Goal: Check status: Check status

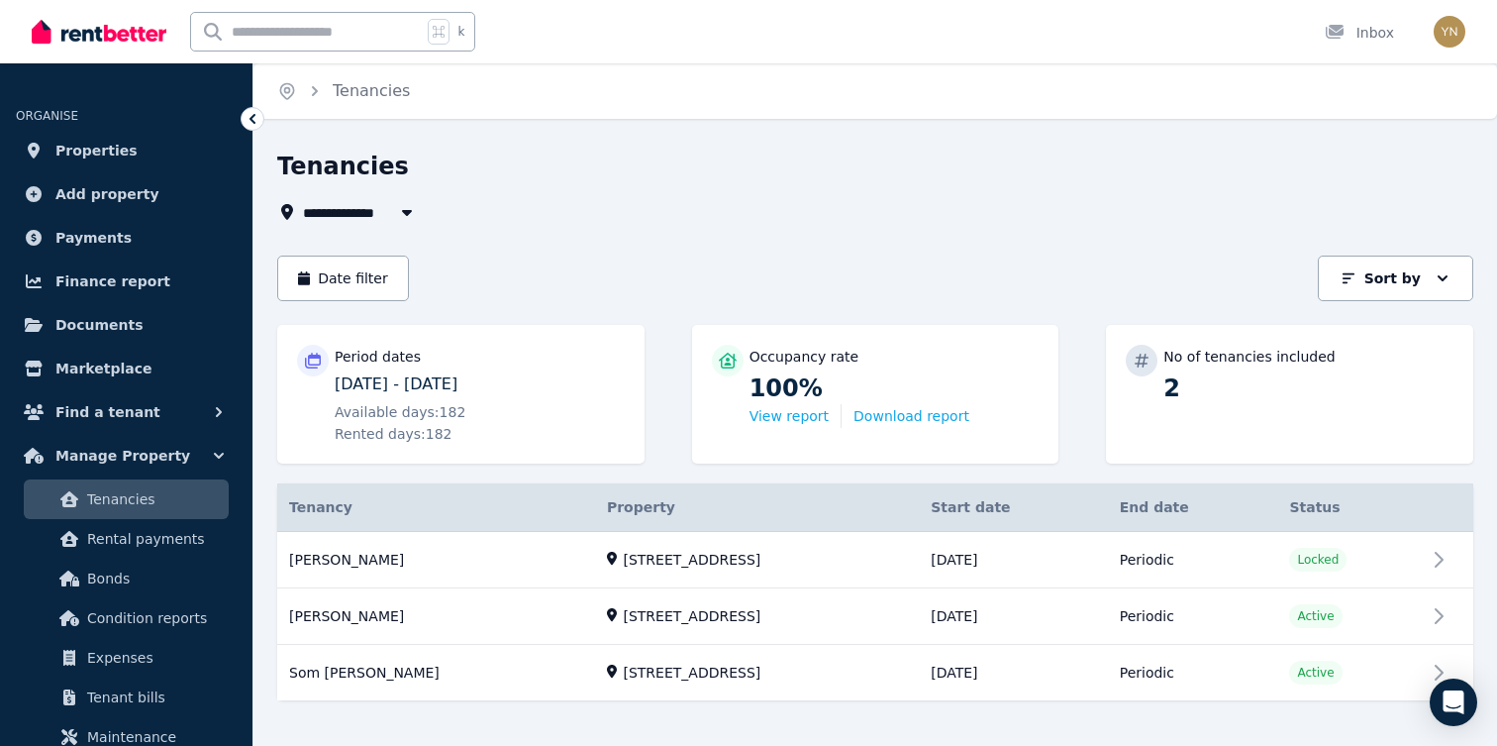
scroll to position [26, 0]
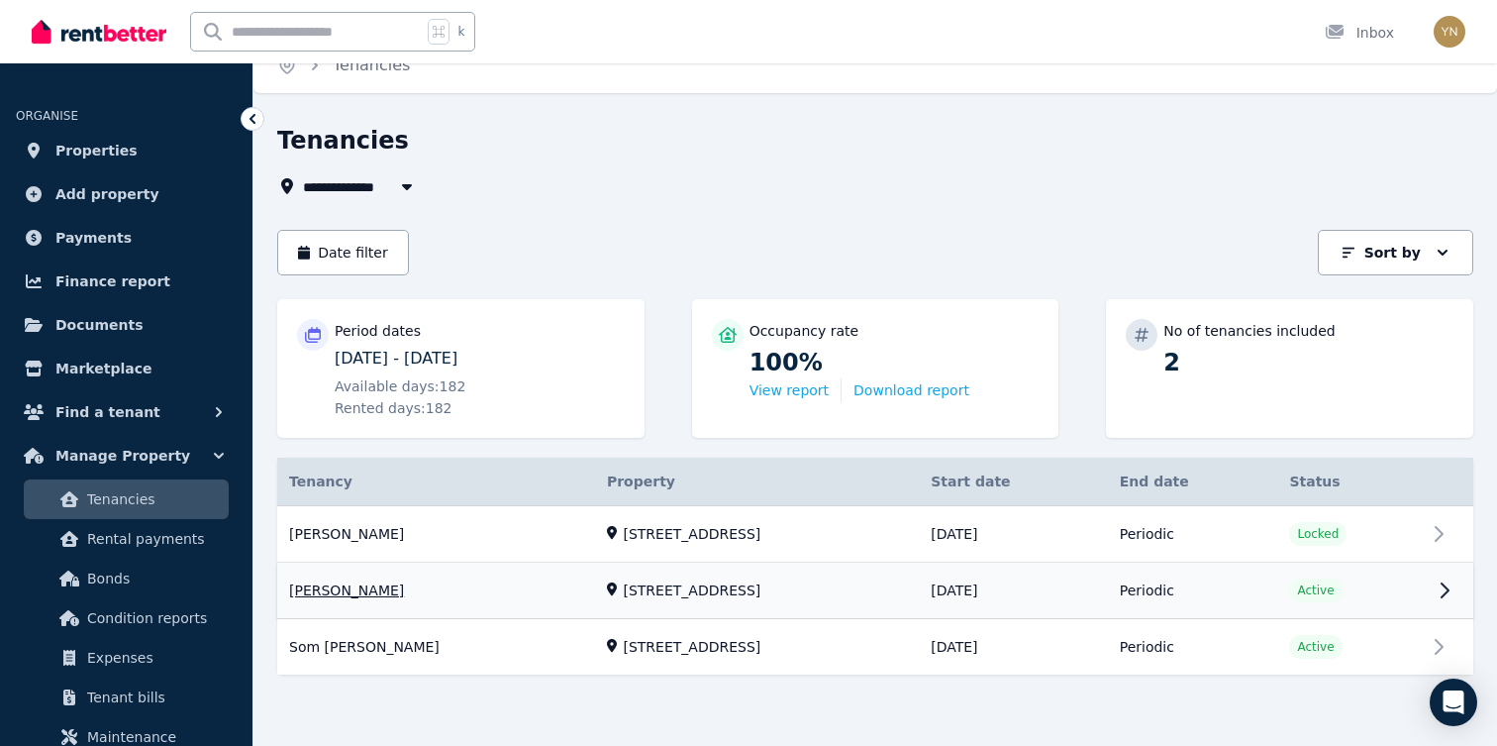
click at [597, 591] on link "View property details" at bounding box center [875, 590] width 1196 height 55
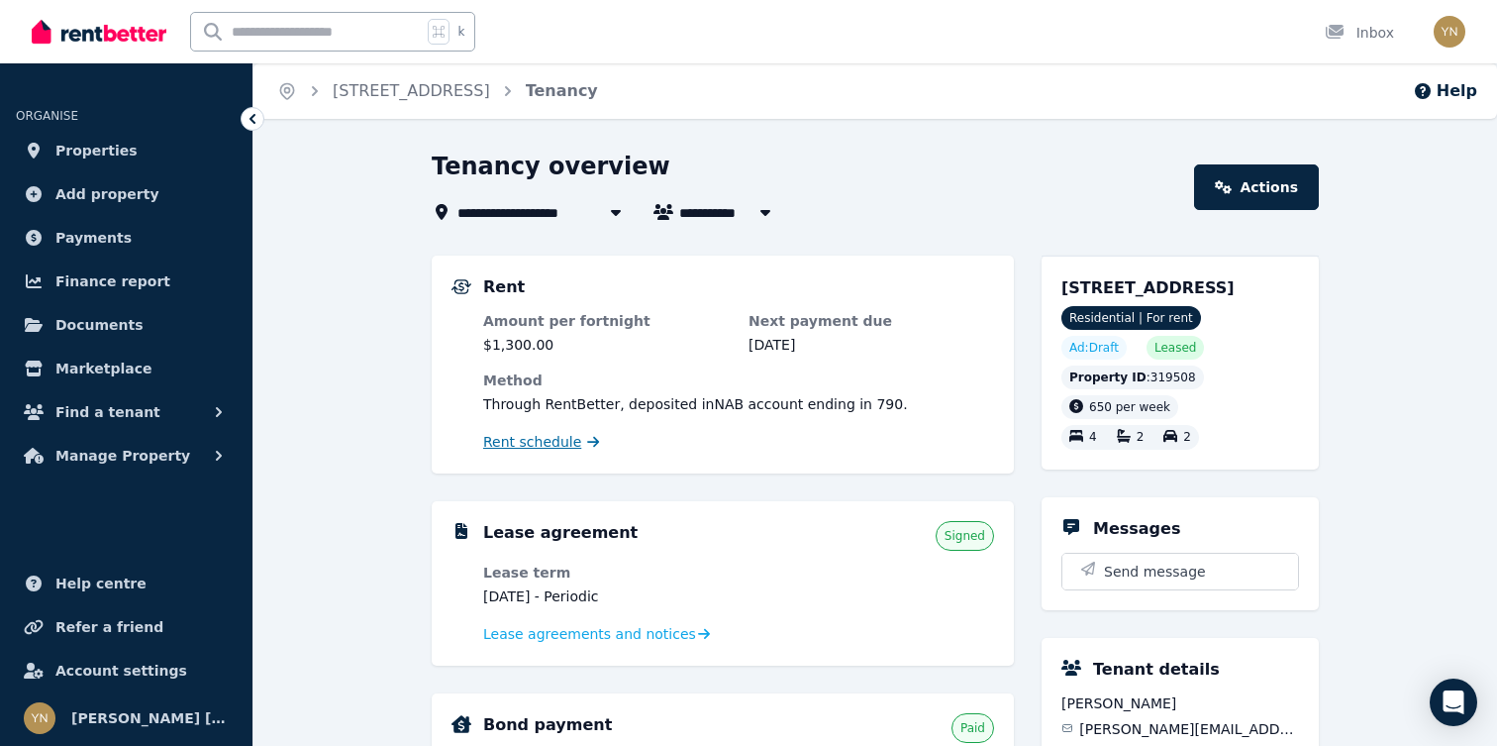
click at [575, 450] on link "Rent schedule" at bounding box center [541, 442] width 117 height 20
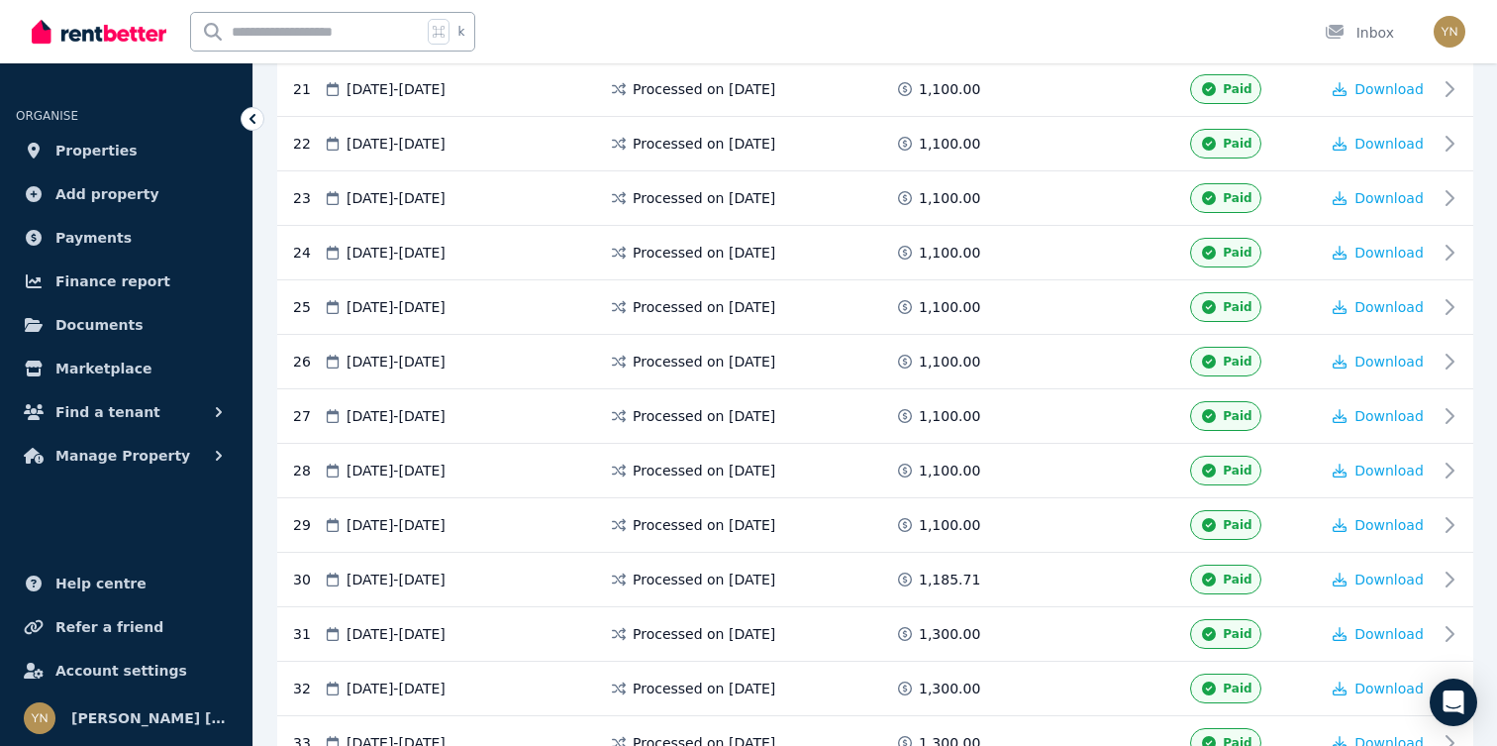
scroll to position [1784, 0]
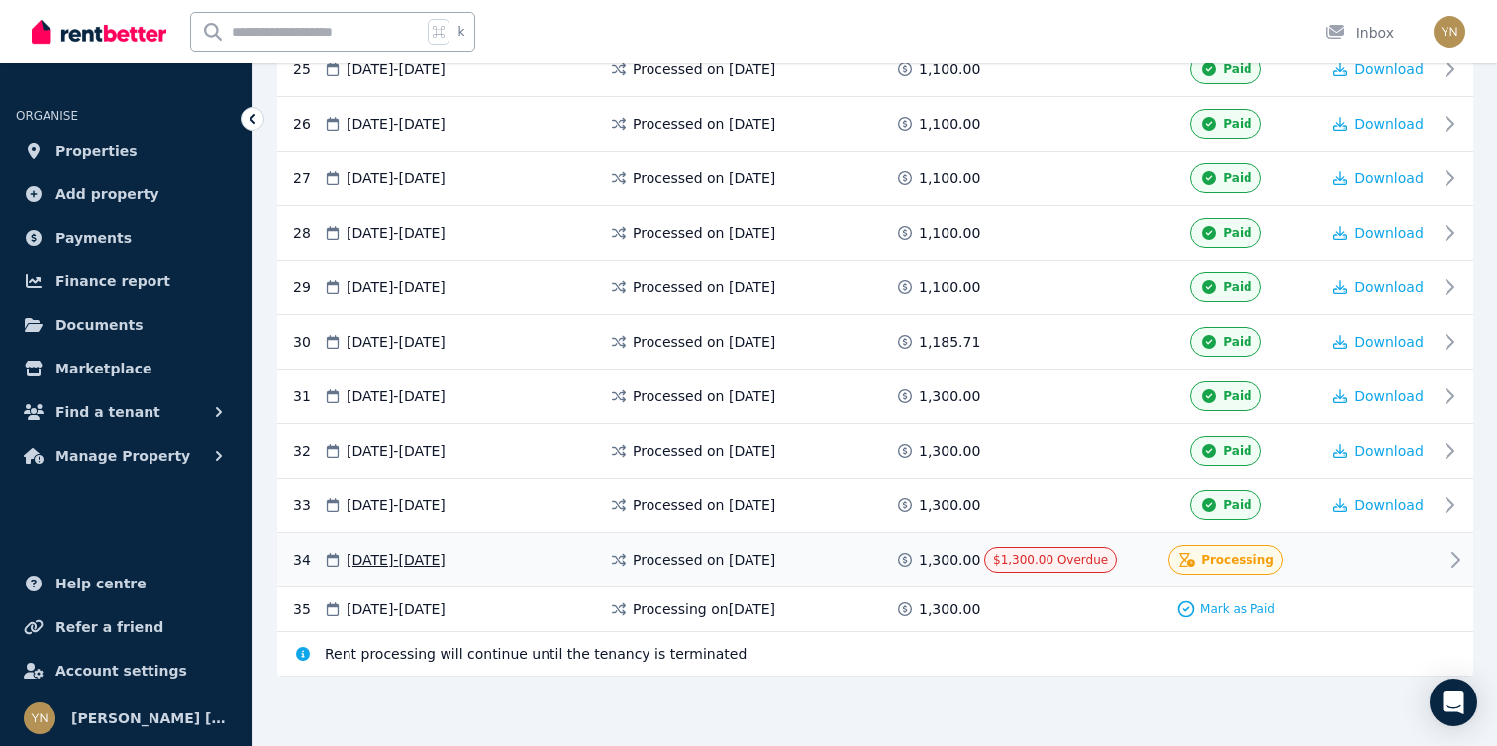
click at [1124, 558] on div "$1,300.00 Overdue" at bounding box center [1058, 560] width 149 height 30
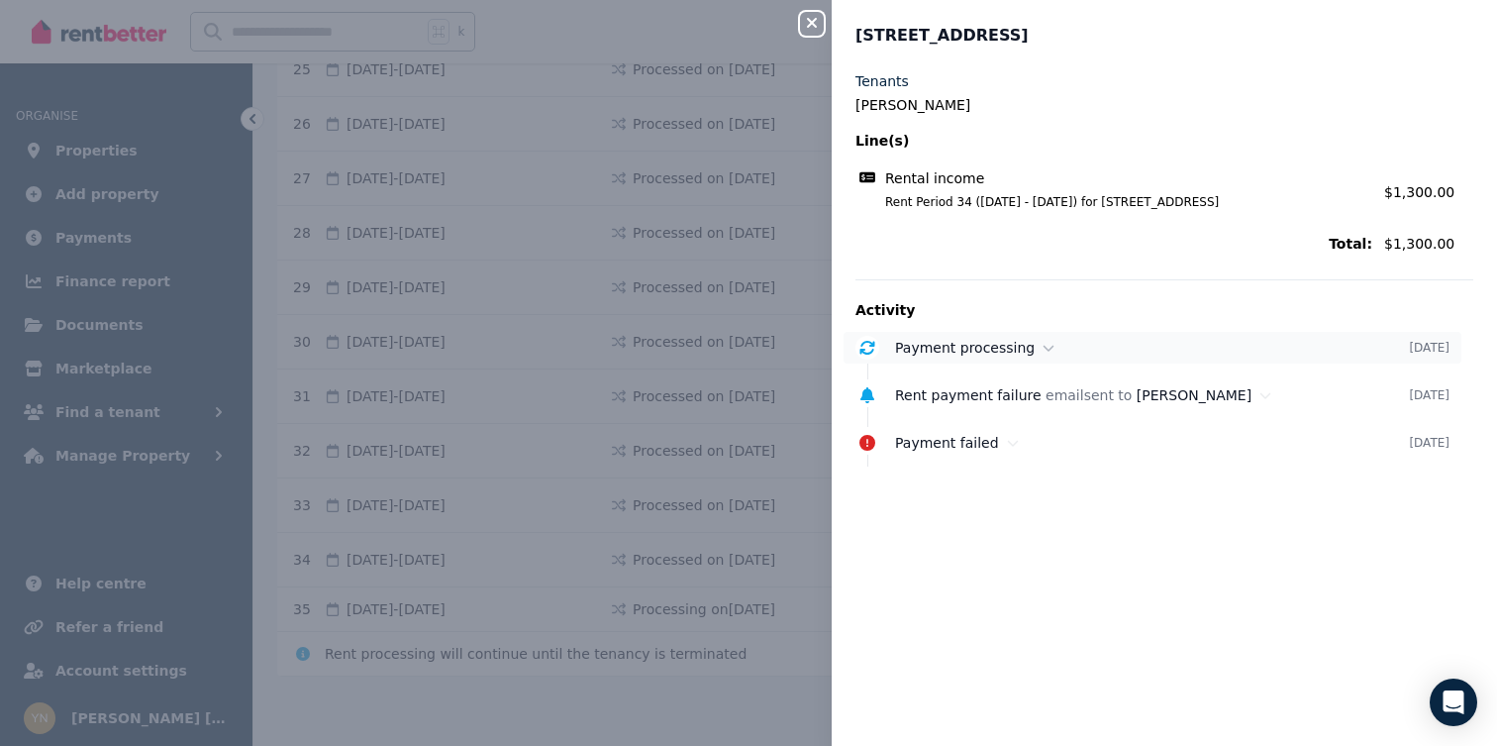
click at [1044, 356] on div "Payment processing" at bounding box center [1152, 348] width 514 height 20
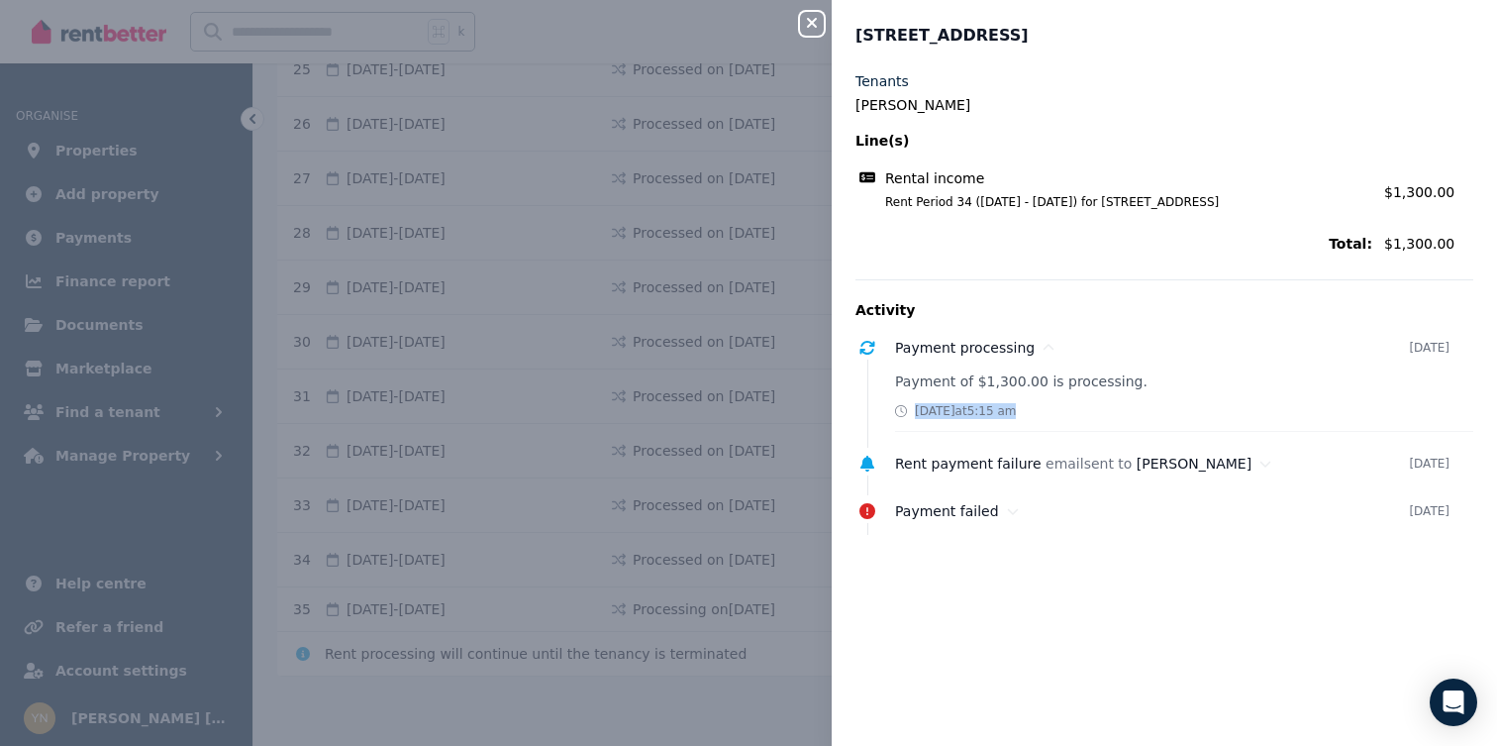
drag, startPoint x: 1090, startPoint y: 409, endPoint x: 915, endPoint y: 418, distance: 175.5
click at [915, 418] on div "[DATE] 5:15 am" at bounding box center [1184, 411] width 578 height 16
click at [915, 418] on span "[DATE] 5:15 am" at bounding box center [965, 411] width 101 height 16
drag, startPoint x: 915, startPoint y: 418, endPoint x: 1086, endPoint y: 408, distance: 171.6
click at [1086, 408] on div "[DATE] 5:15 am" at bounding box center [1184, 411] width 578 height 16
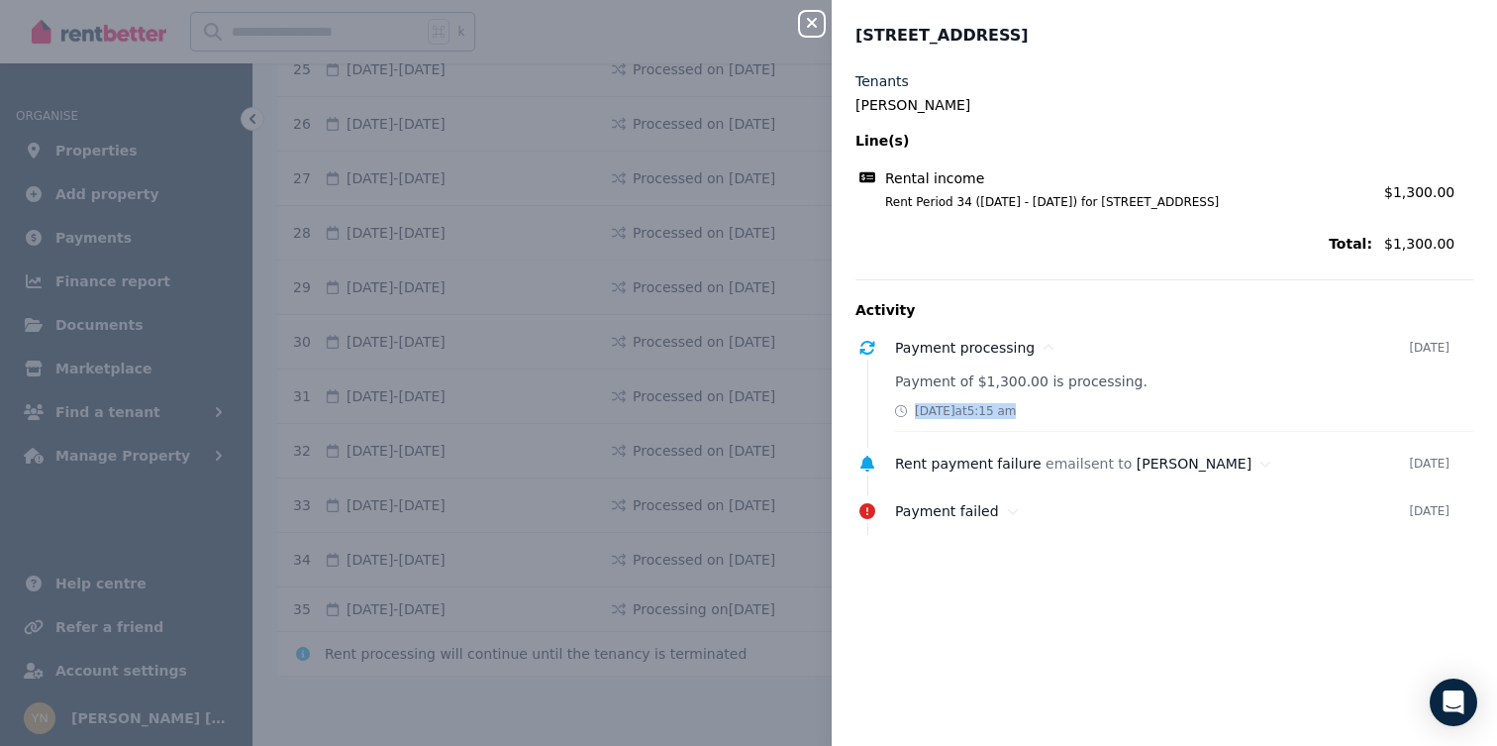
click at [1086, 408] on div "[DATE] 5:15 am" at bounding box center [1184, 411] width 578 height 16
drag, startPoint x: 1086, startPoint y: 408, endPoint x: 917, endPoint y: 414, distance: 169.4
click at [917, 414] on div "[DATE] 5:15 am" at bounding box center [1184, 411] width 578 height 16
click at [917, 414] on span "[DATE] 5:15 am" at bounding box center [965, 411] width 101 height 16
drag, startPoint x: 917, startPoint y: 414, endPoint x: 1054, endPoint y: 414, distance: 137.6
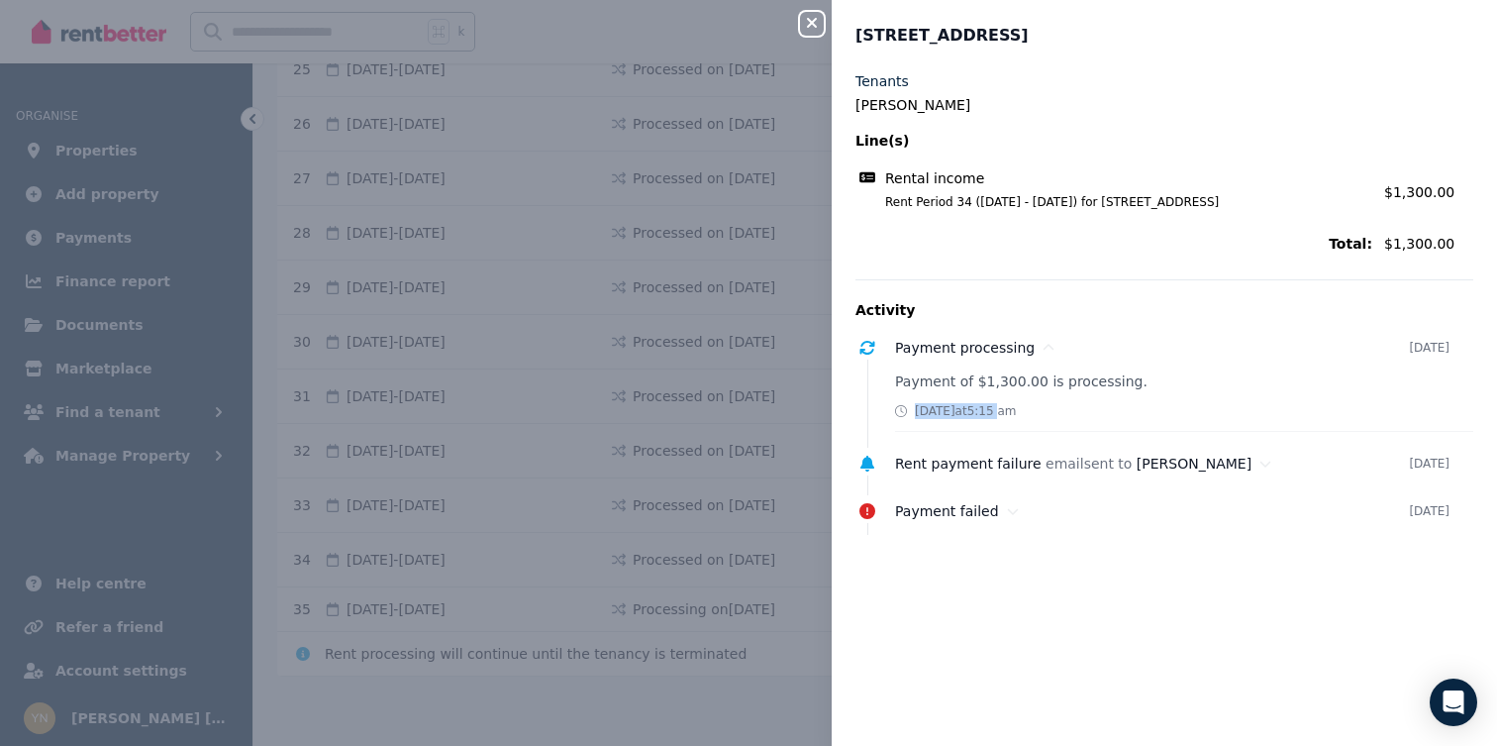
click at [1016, 414] on span "[DATE] 5:15 am" at bounding box center [965, 411] width 101 height 16
drag, startPoint x: 1074, startPoint y: 414, endPoint x: 906, endPoint y: 410, distance: 168.4
click at [906, 410] on div "[DATE] 5:15 am" at bounding box center [955, 411] width 121 height 16
click at [888, 377] on div "Payment processing [DATE] Payment of $1,300.00 is processing. [DATE] 5:15 am" at bounding box center [1164, 382] width 618 height 100
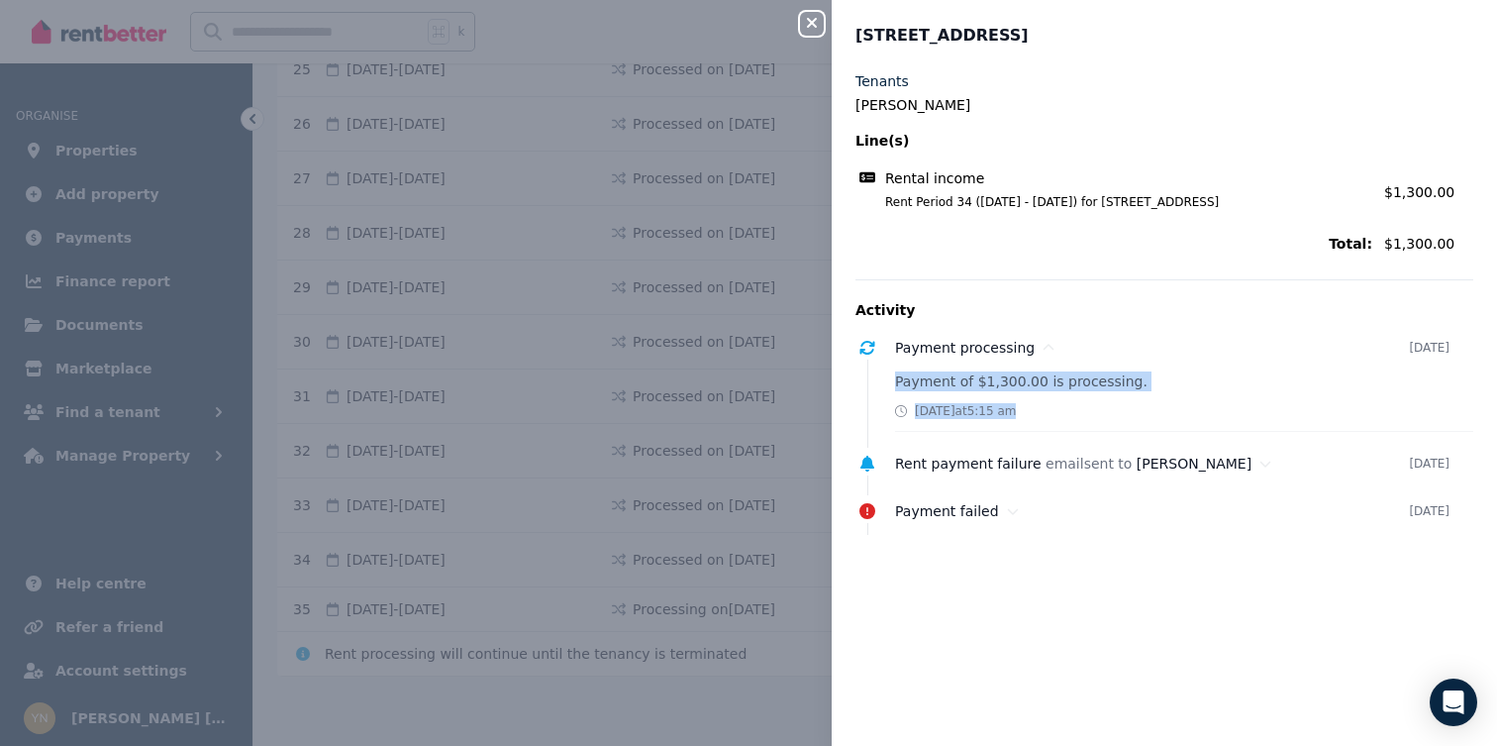
drag, startPoint x: 888, startPoint y: 377, endPoint x: 1113, endPoint y: 413, distance: 227.6
click at [1113, 413] on div "Payment processing [DATE] Payment of $1,300.00 is processing. [DATE] 5:15 am" at bounding box center [1164, 382] width 618 height 100
click at [1113, 413] on div "[DATE] 5:15 am" at bounding box center [1184, 411] width 578 height 16
click at [831, 22] on div "Close panel" at bounding box center [820, 18] width 40 height 36
click at [813, 22] on icon "button" at bounding box center [812, 23] width 10 height 10
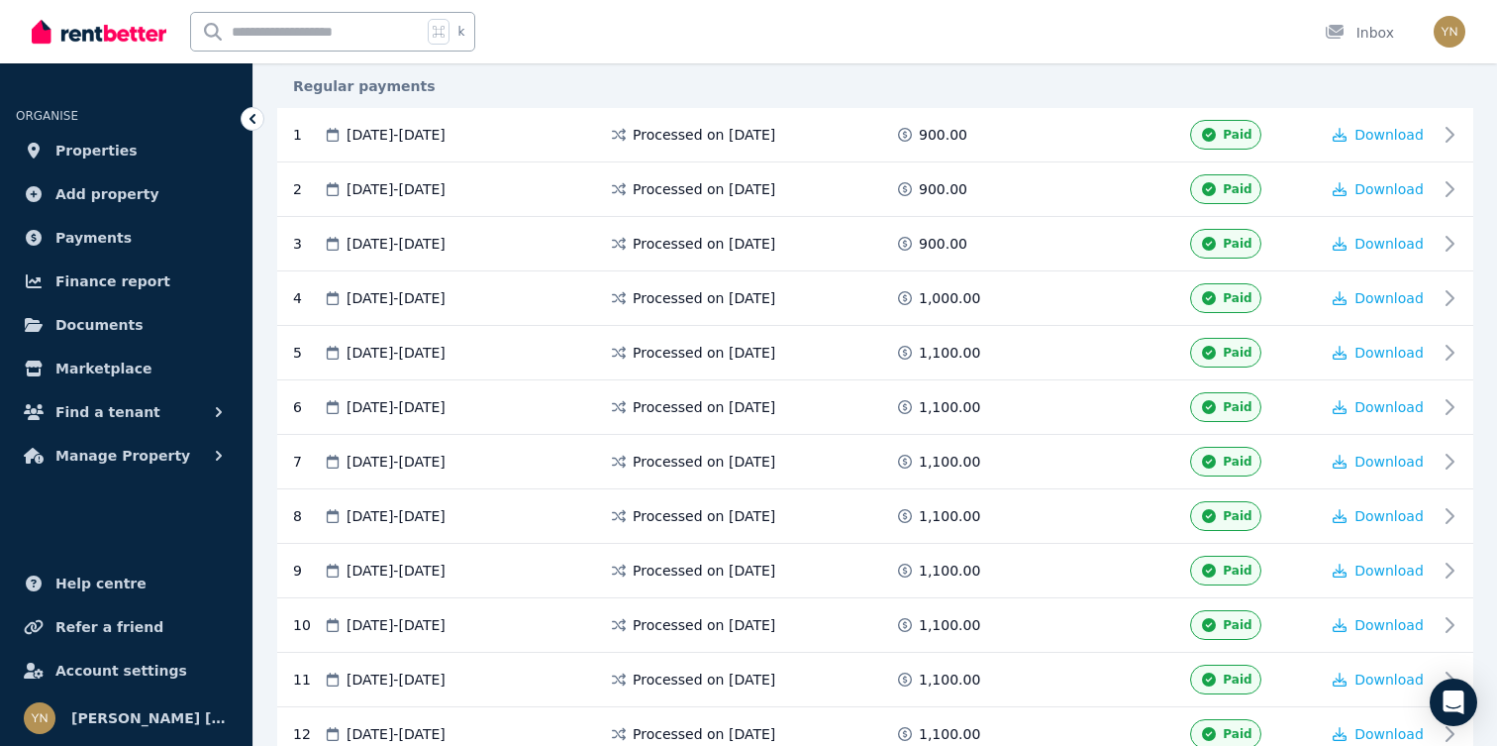
scroll to position [0, 0]
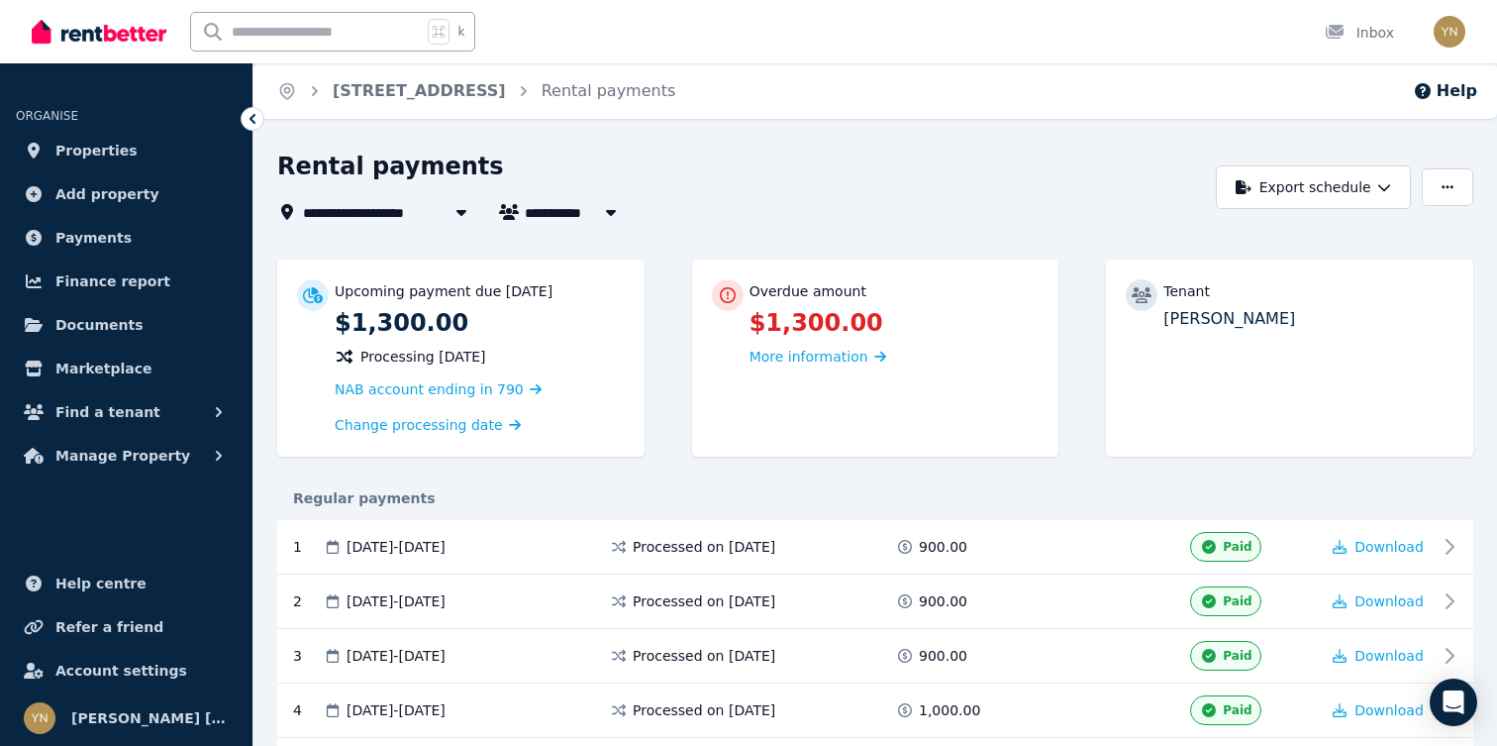
click at [817, 337] on p "$1,300.00" at bounding box center [894, 323] width 290 height 32
click at [818, 352] on span "More information" at bounding box center [808, 357] width 119 height 16
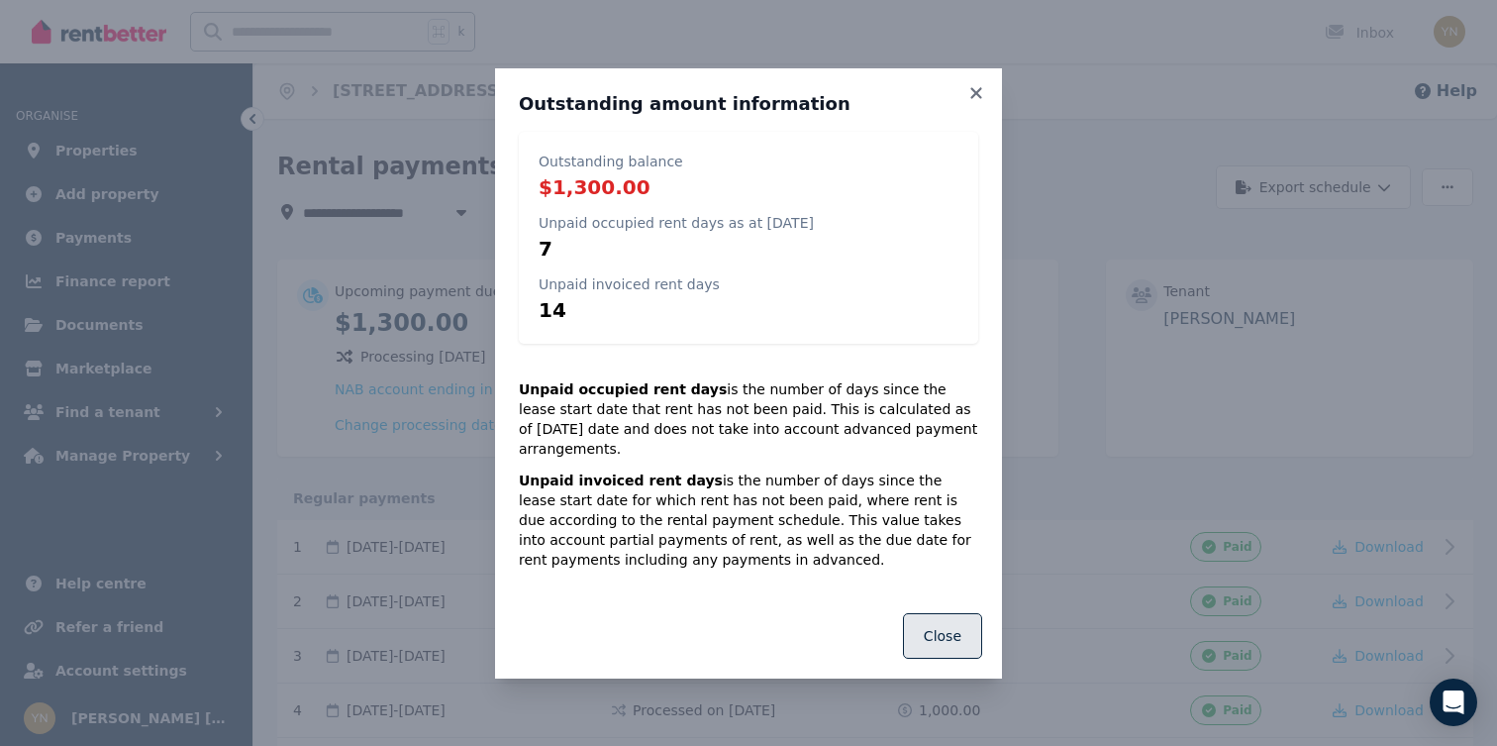
click at [927, 634] on button "Close" at bounding box center [942, 636] width 79 height 46
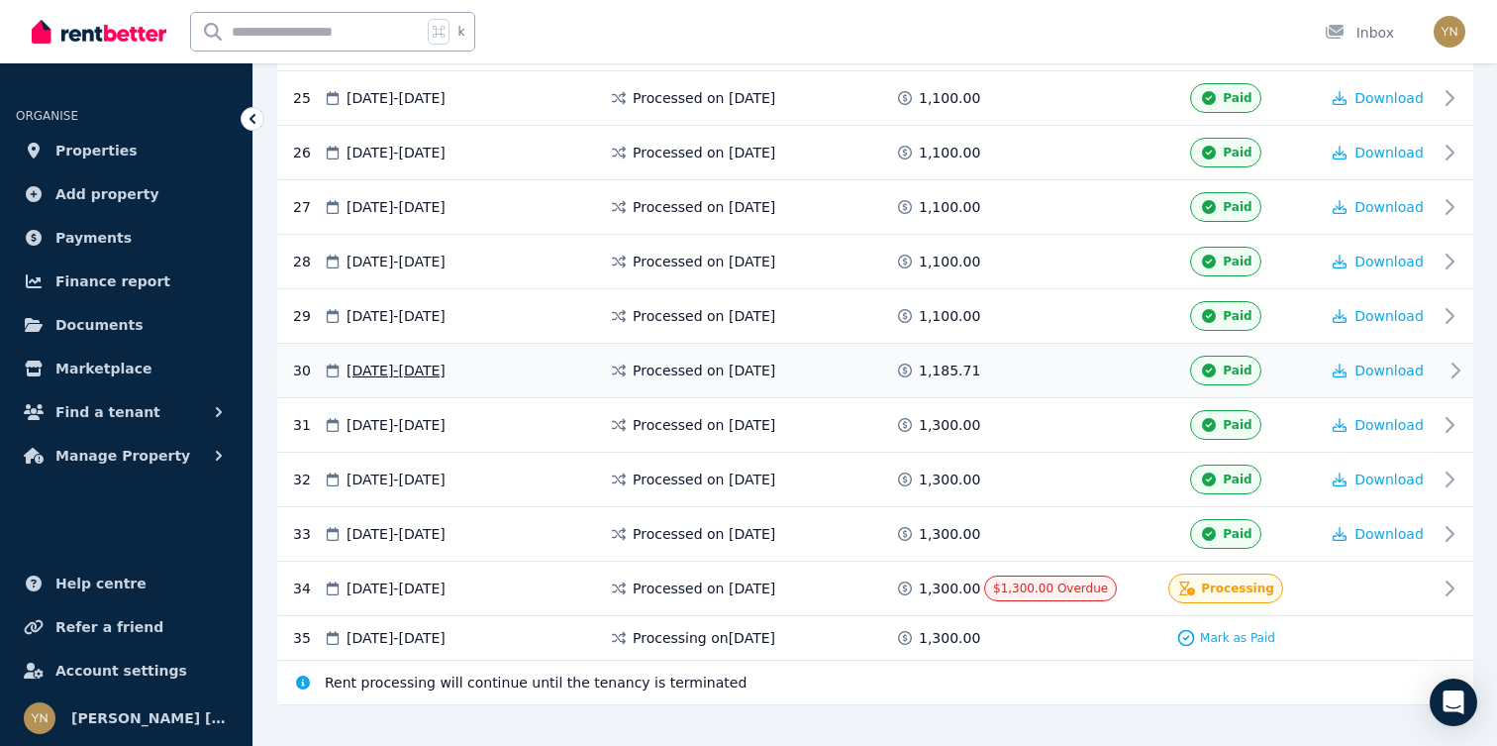
scroll to position [1754, 0]
